Goal: Register for event/course

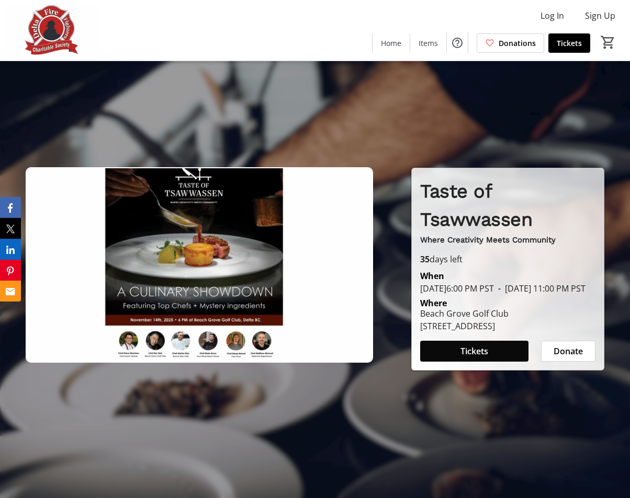
click at [475, 358] on span "Tickets" at bounding box center [474, 351] width 28 height 13
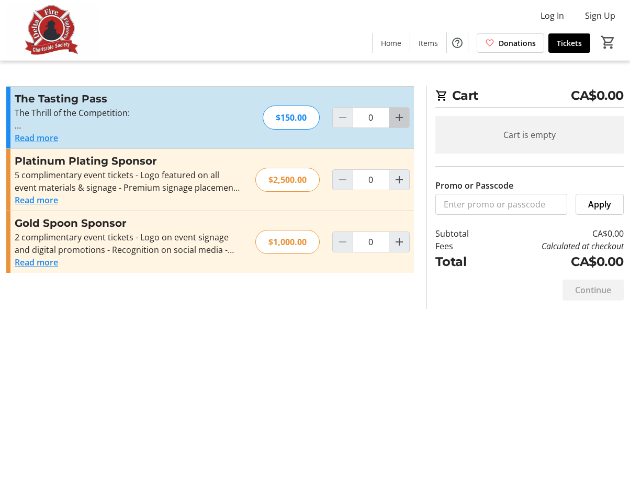
click at [399, 117] on mat-icon "Increment by one" at bounding box center [399, 117] width 13 height 13
click at [346, 117] on mat-icon "Decrement by one" at bounding box center [342, 117] width 13 height 13
type input "0"
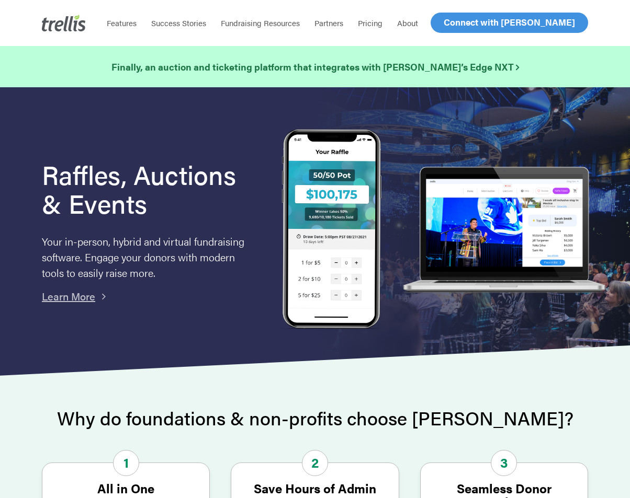
click at [447, 22] on span "Log In" at bounding box center [455, 22] width 25 height 13
